Goal: Task Accomplishment & Management: Manage account settings

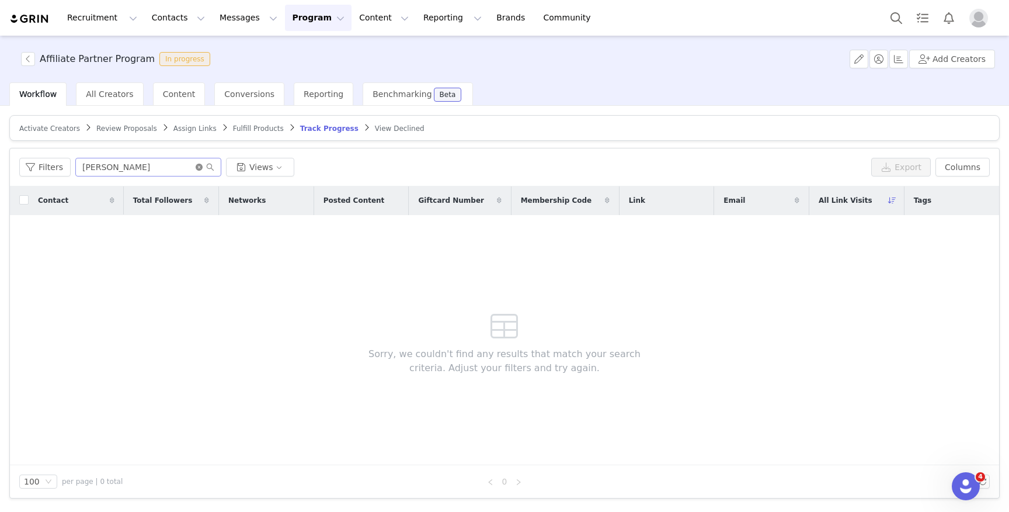
click at [197, 164] on icon "icon: close-circle" at bounding box center [199, 167] width 7 height 7
click at [142, 159] on input "text" at bounding box center [148, 167] width 146 height 19
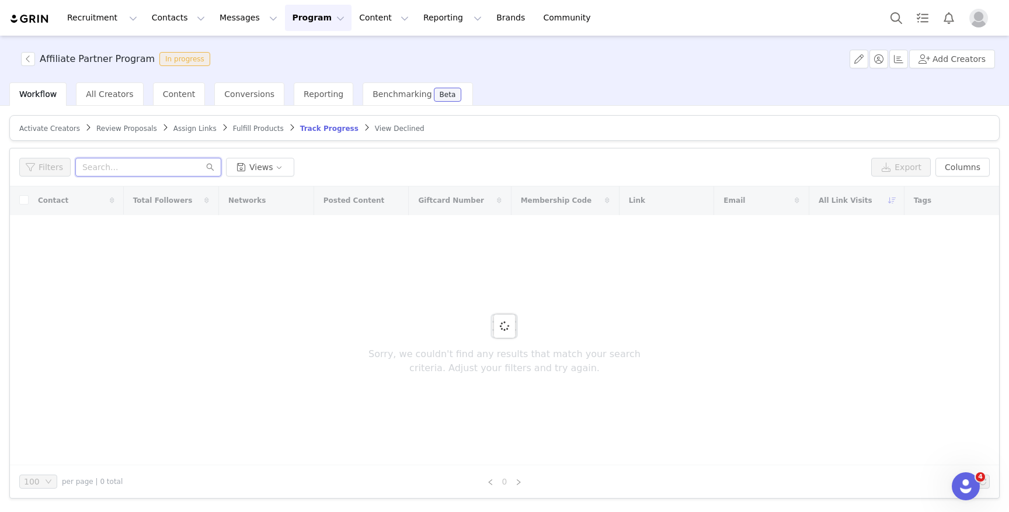
paste input "[EMAIL_ADDRESS][DOMAIN_NAME]"
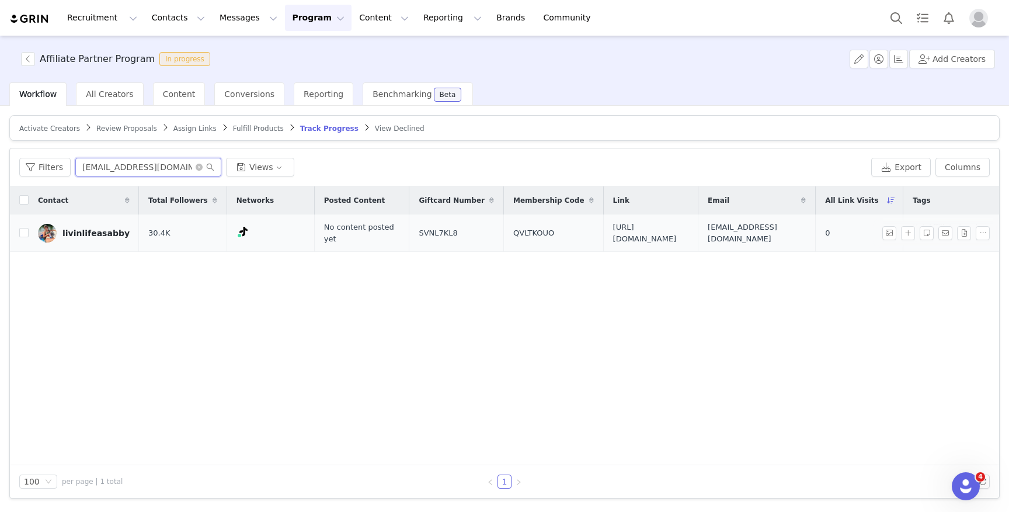
scroll to position [0, 25]
type input "[EMAIL_ADDRESS][DOMAIN_NAME]"
click at [780, 231] on span "[EMAIL_ADDRESS][DOMAIN_NAME]" at bounding box center [757, 232] width 98 height 23
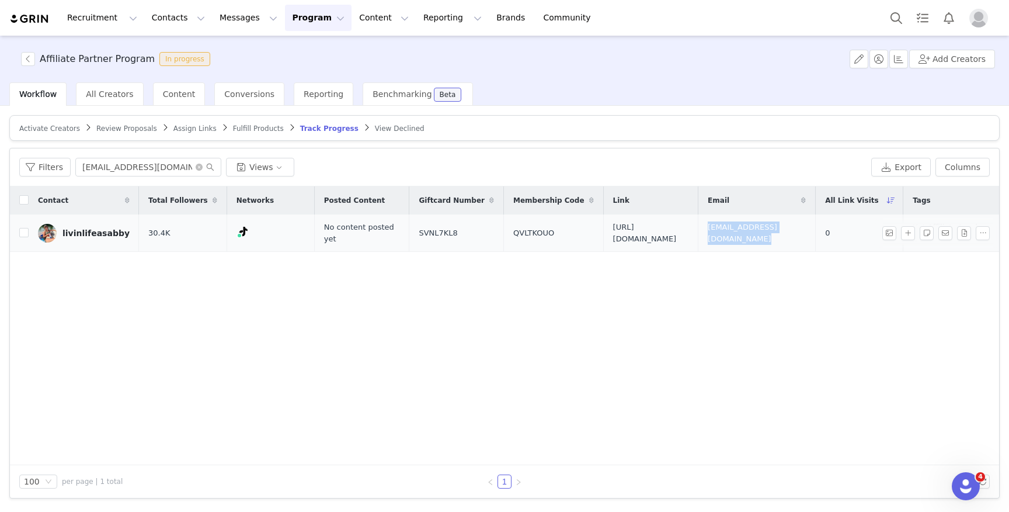
copy span "[EMAIL_ADDRESS][DOMAIN_NAME]"
click at [75, 233] on div "livinlifeasabby" at bounding box center [95, 232] width 67 height 9
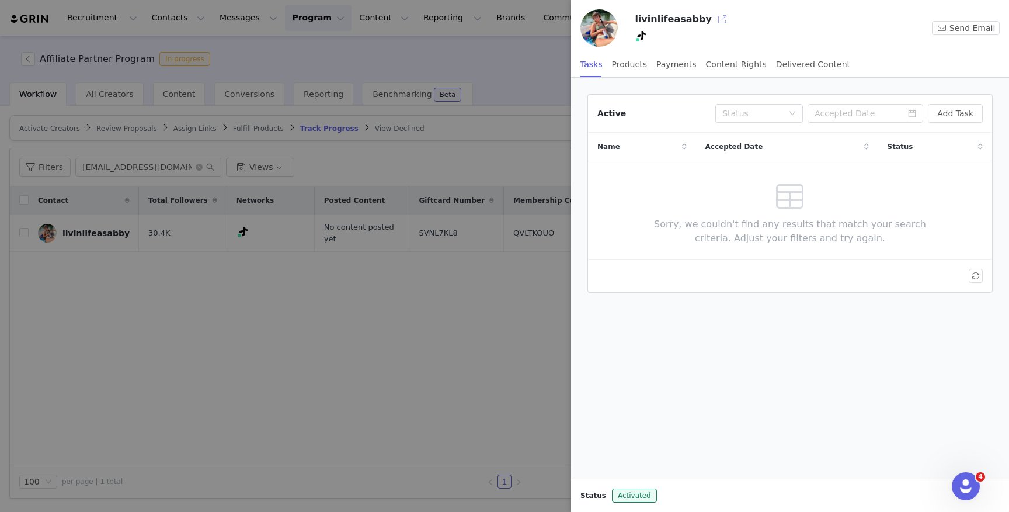
click at [713, 13] on button "button" at bounding box center [722, 19] width 19 height 19
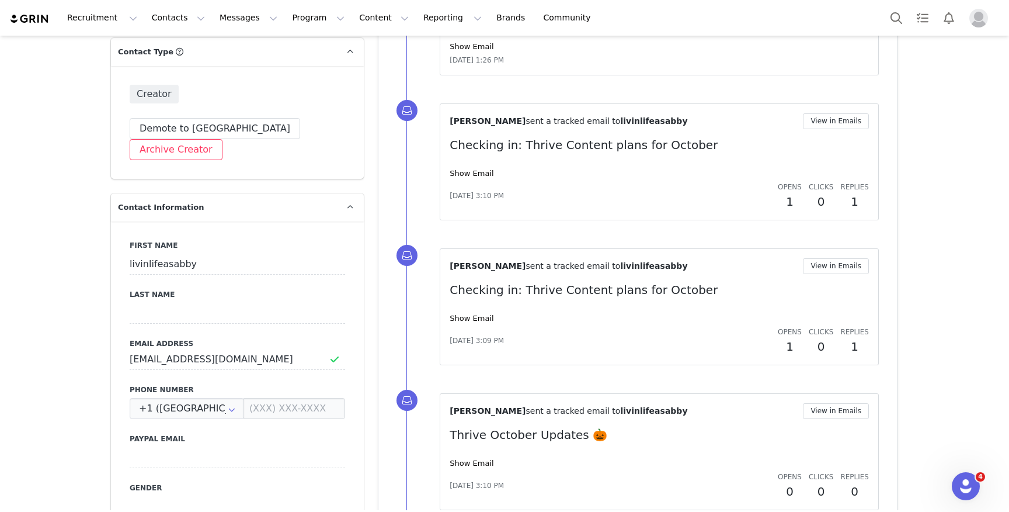
scroll to position [419, 0]
click at [248, 347] on input "[EMAIL_ADDRESS][DOMAIN_NAME]" at bounding box center [237, 357] width 215 height 21
paste input "livinlifeas"
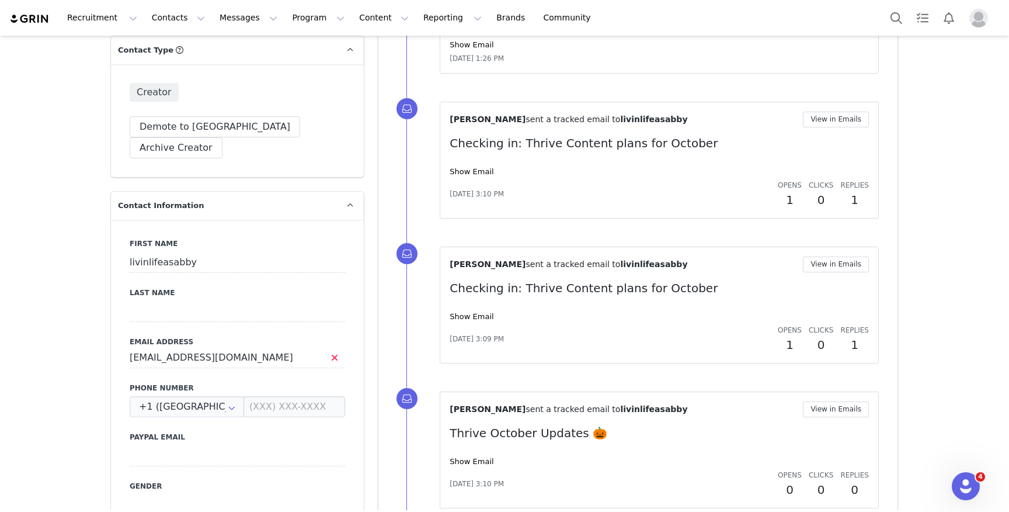
click at [364, 363] on div "First Name livinlifeasabby Last Name Email Address [EMAIL_ADDRESS][DOMAIN_NAME]…" at bounding box center [237, 433] width 253 height 427
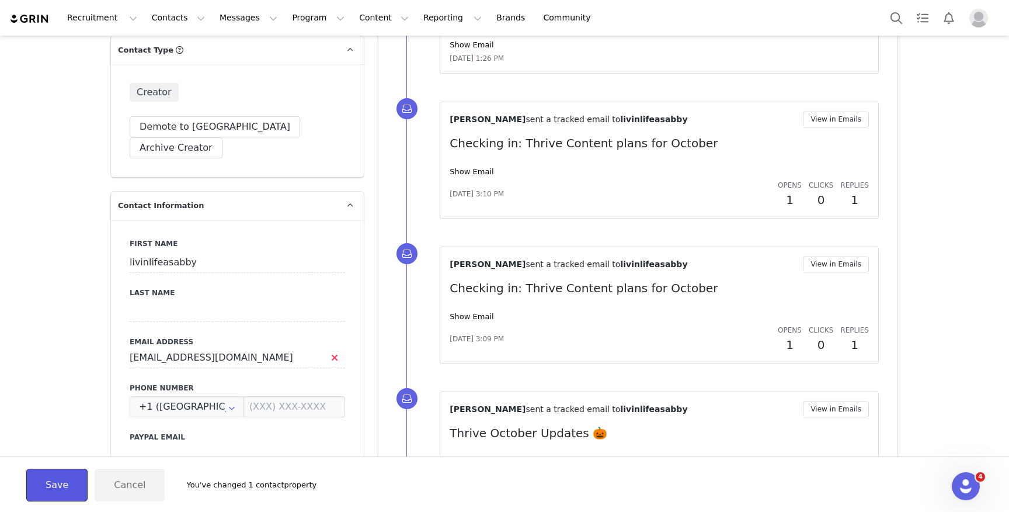
click at [59, 481] on button "Save" at bounding box center [56, 484] width 61 height 33
type input "[EMAIL_ADDRESS][DOMAIN_NAME]"
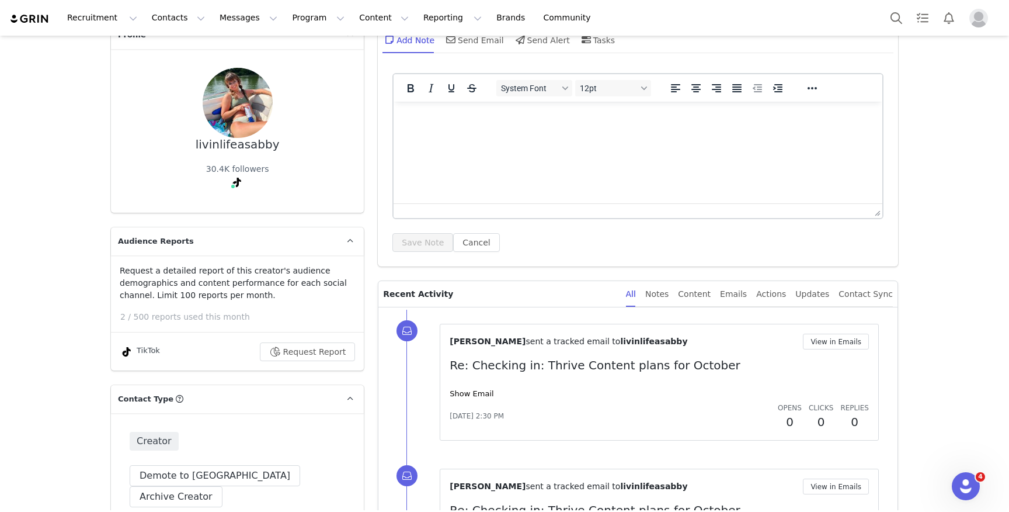
scroll to position [0, 0]
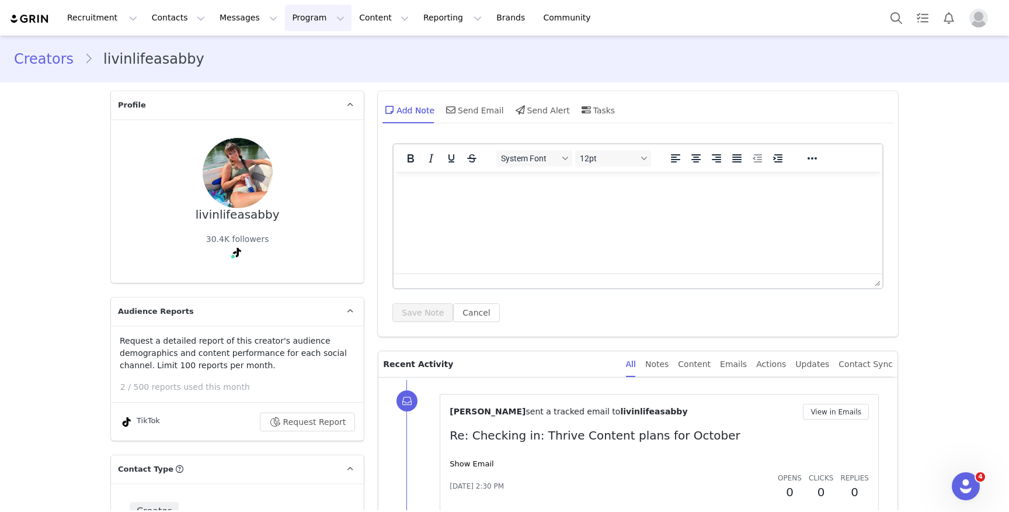
click at [285, 14] on button "Program Program" at bounding box center [318, 18] width 67 height 26
click at [300, 58] on link "Activations" at bounding box center [313, 52] width 92 height 22
